Goal: Task Accomplishment & Management: Manage account settings

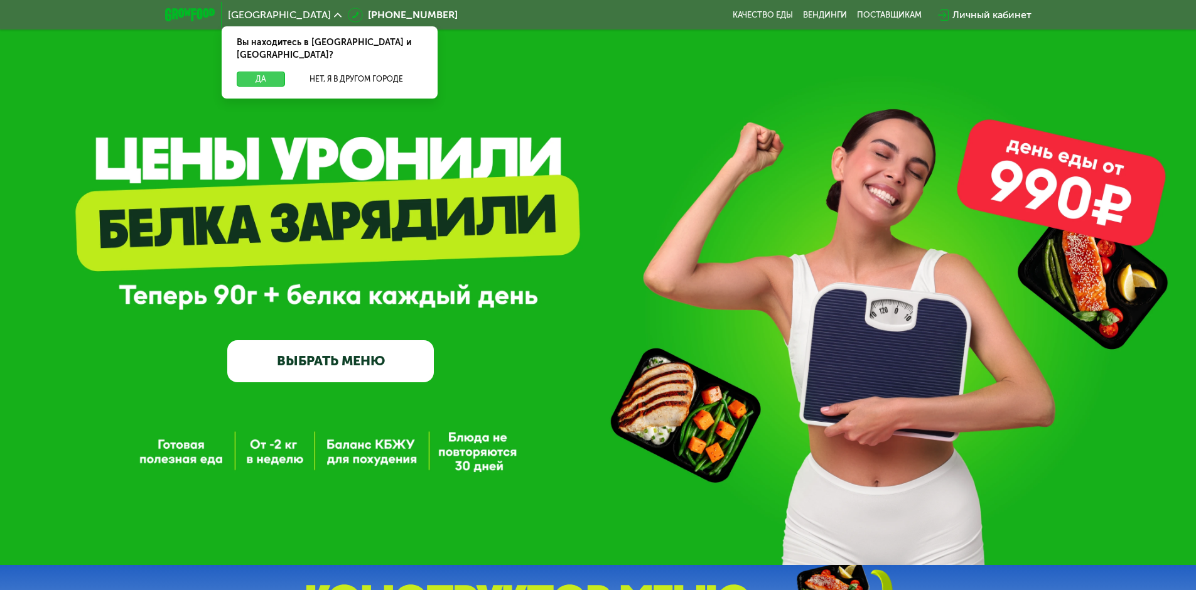
click at [258, 72] on button "Да" at bounding box center [261, 79] width 48 height 15
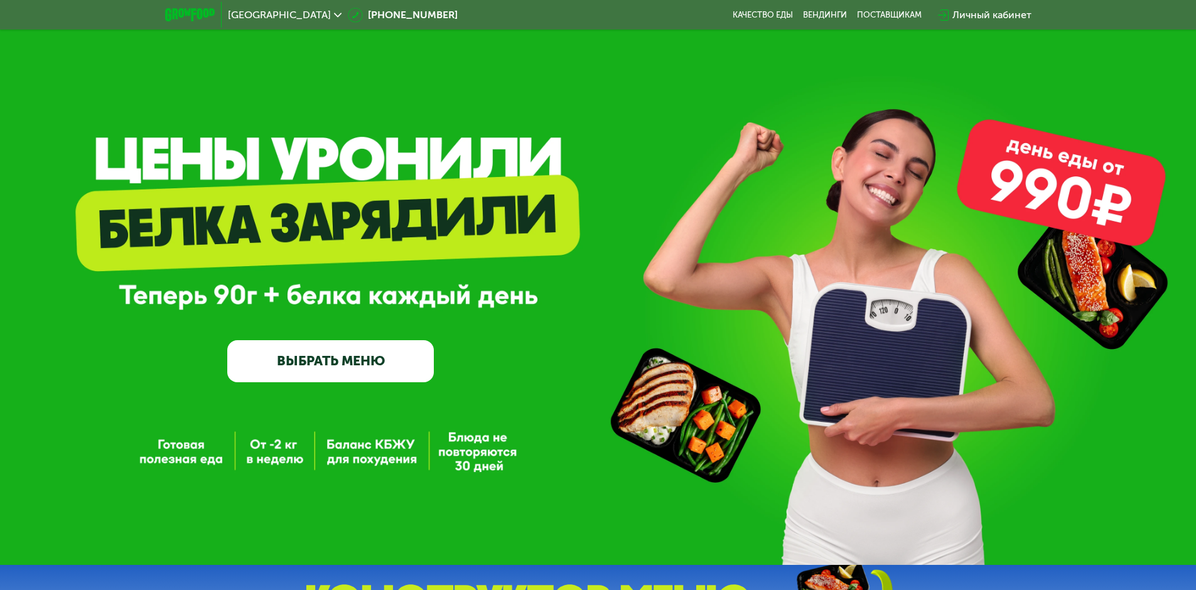
click at [999, 16] on div "Личный кабинет" at bounding box center [991, 15] width 79 height 15
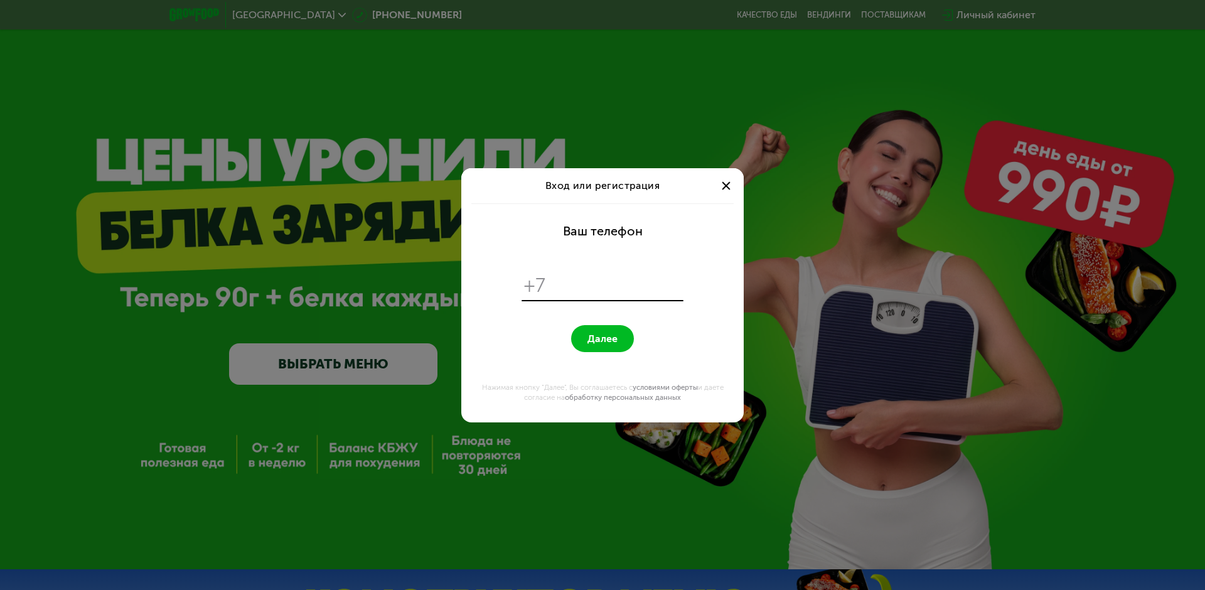
click at [574, 284] on input "tel" at bounding box center [616, 286] width 129 height 24
type input "**********"
click at [604, 338] on span "Далее" at bounding box center [603, 339] width 30 height 12
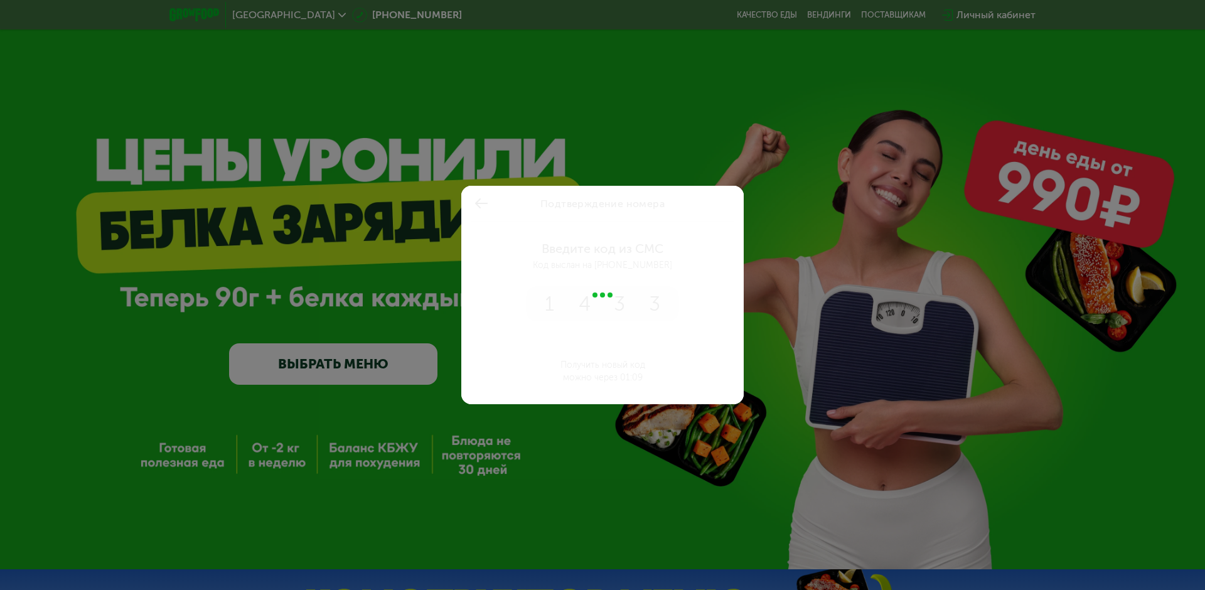
type input "****"
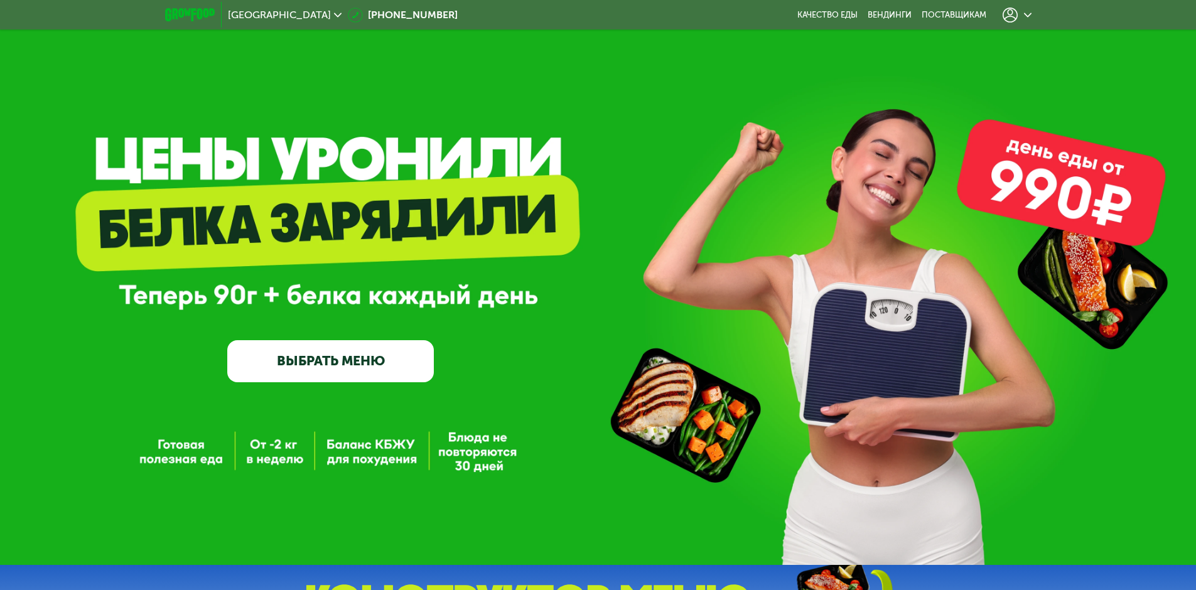
click at [1007, 14] on icon at bounding box center [1010, 15] width 15 height 15
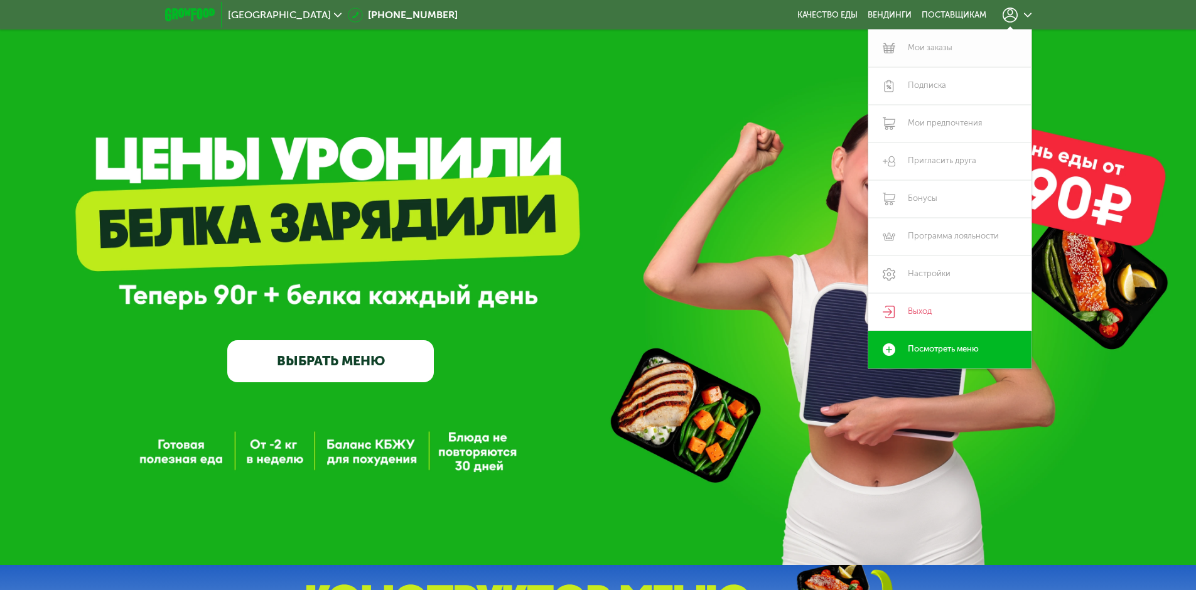
click at [950, 46] on link "Мои заказы" at bounding box center [949, 49] width 163 height 38
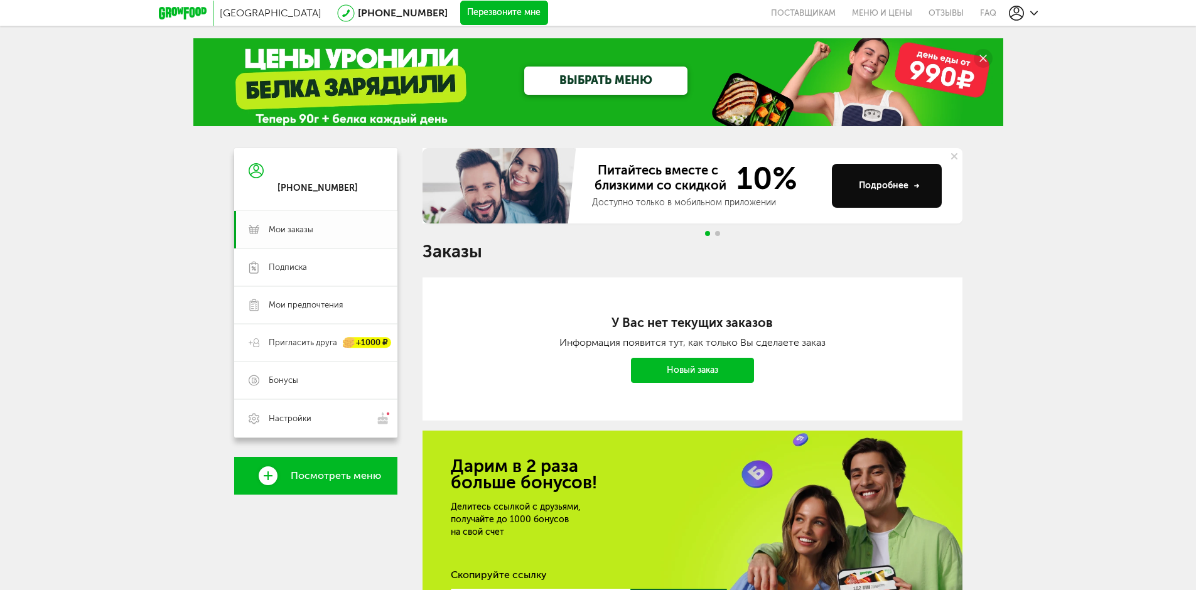
click at [301, 230] on span "Мои заказы" at bounding box center [291, 229] width 45 height 11
click at [297, 303] on span "Мои предпочтения" at bounding box center [306, 304] width 74 height 11
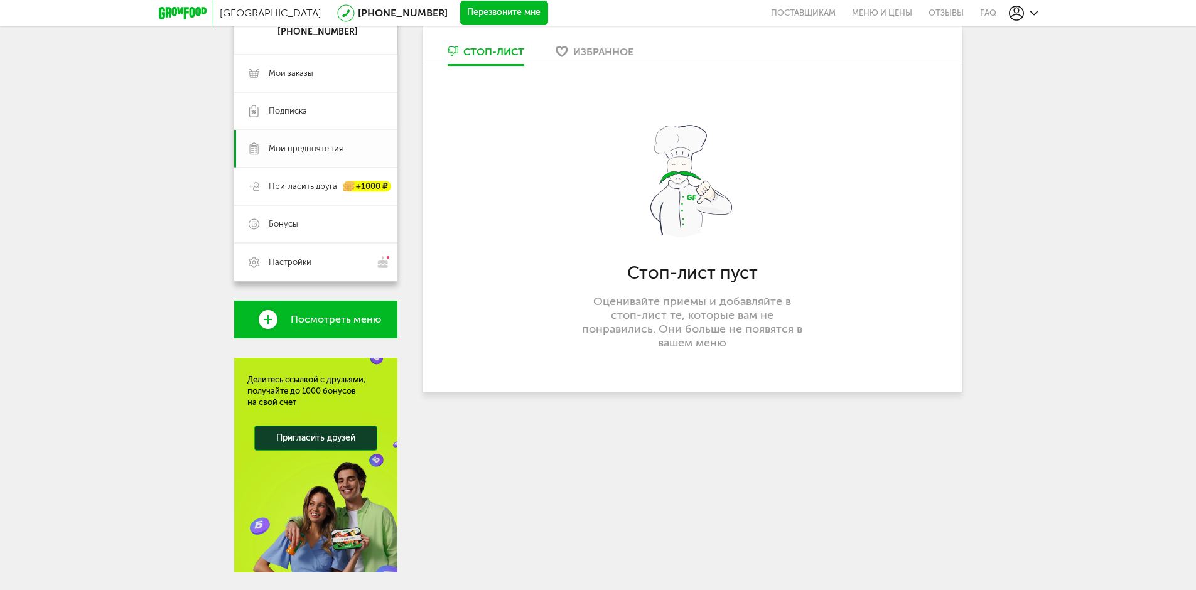
scroll to position [188, 0]
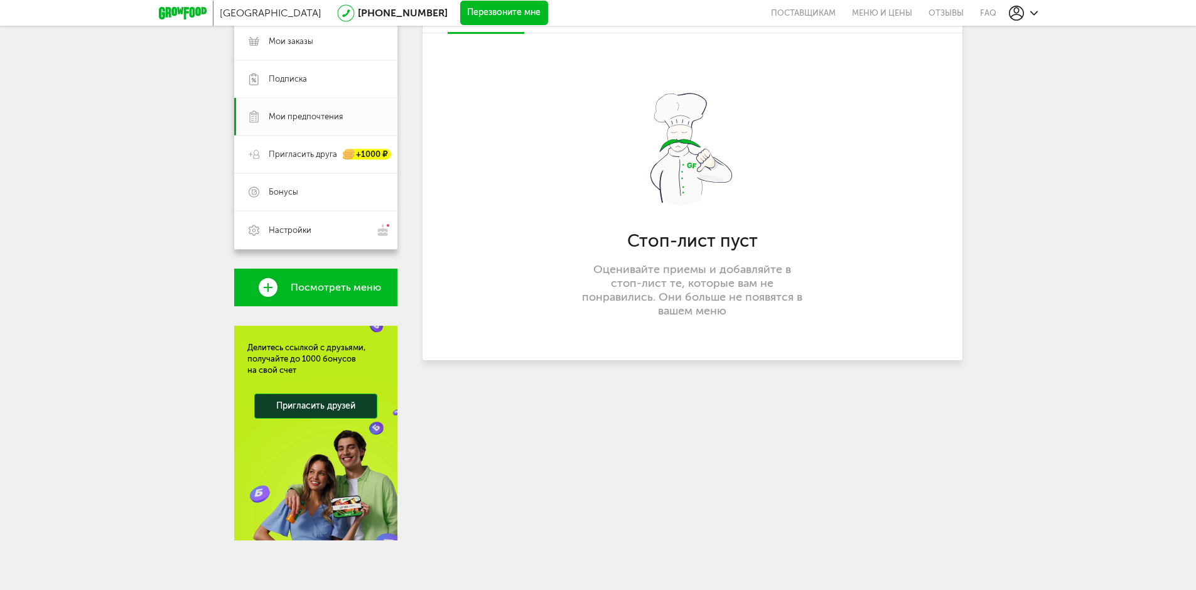
click at [303, 294] on link "Посмотреть меню" at bounding box center [315, 288] width 163 height 38
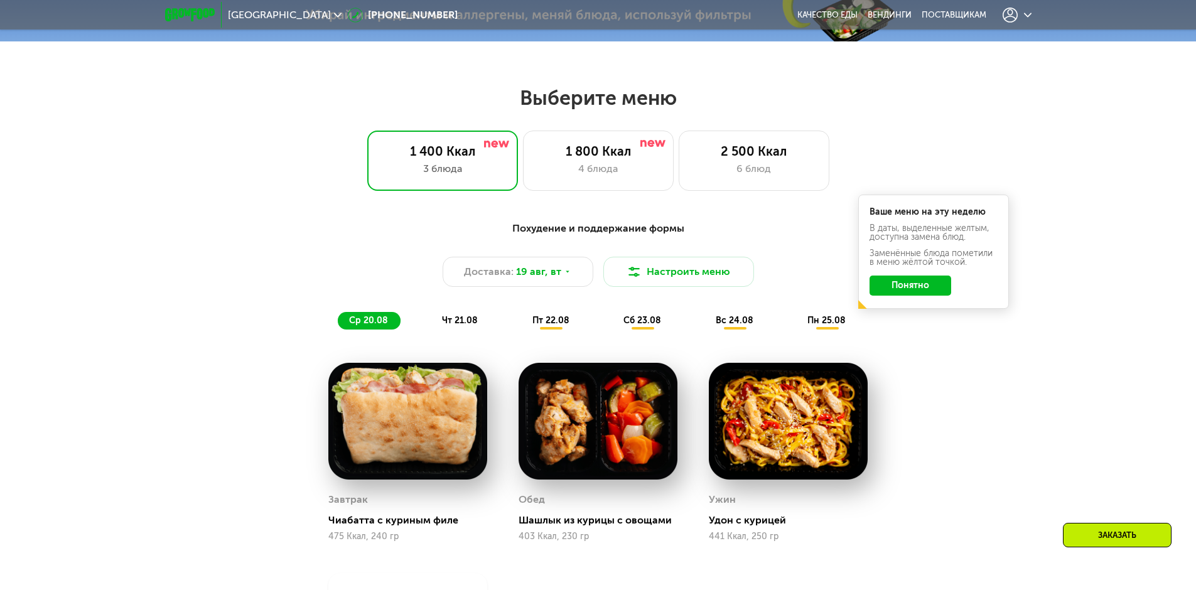
scroll to position [678, 0]
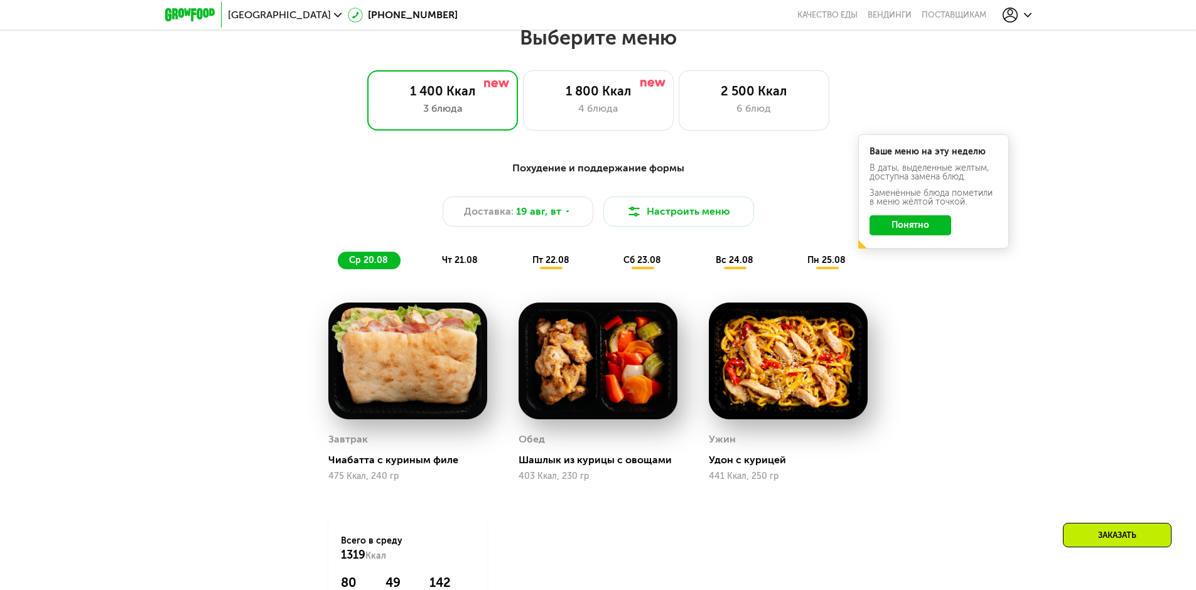
click at [914, 230] on button "Понятно" at bounding box center [911, 225] width 82 height 20
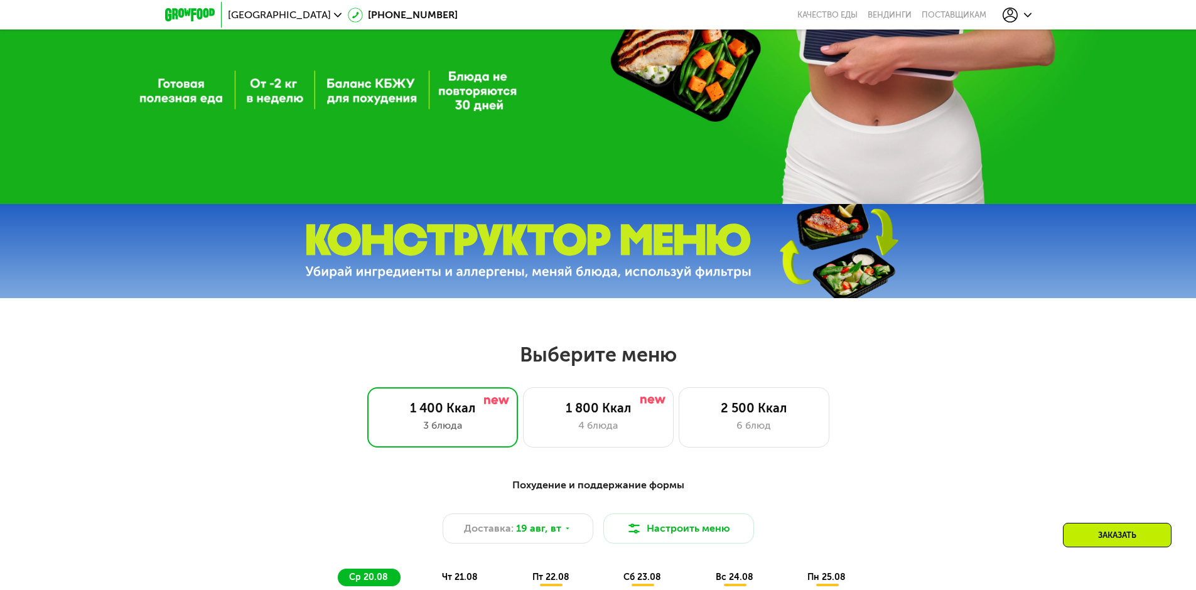
scroll to position [239, 0]
